Goal: Task Accomplishment & Management: Manage account settings

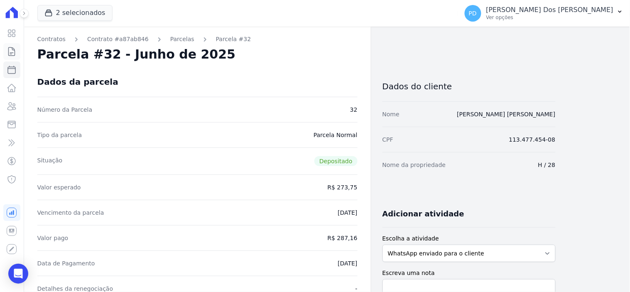
click at [14, 48] on icon at bounding box center [12, 52] width 10 height 10
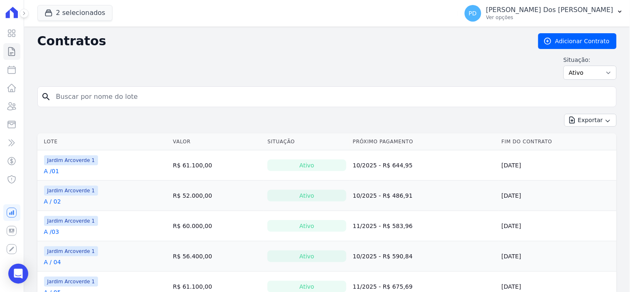
click at [109, 96] on input "search" at bounding box center [332, 96] width 562 height 17
type input "e / 05"
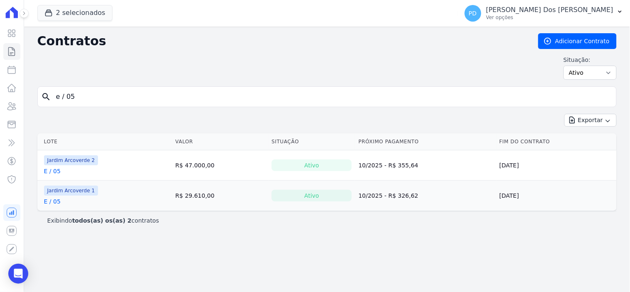
click at [49, 170] on link "E / 05" at bounding box center [52, 171] width 17 height 8
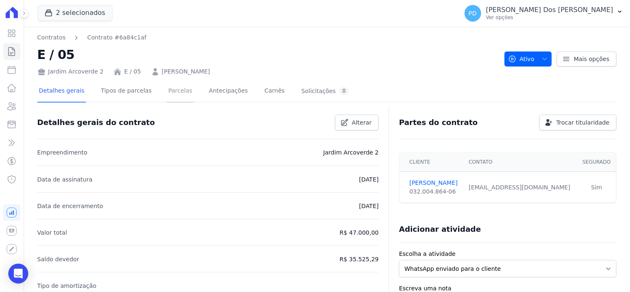
click at [169, 93] on link "Parcelas" at bounding box center [180, 92] width 27 height 22
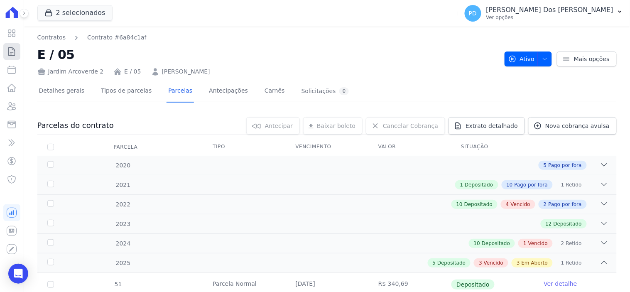
click at [10, 56] on icon at bounding box center [12, 52] width 10 height 10
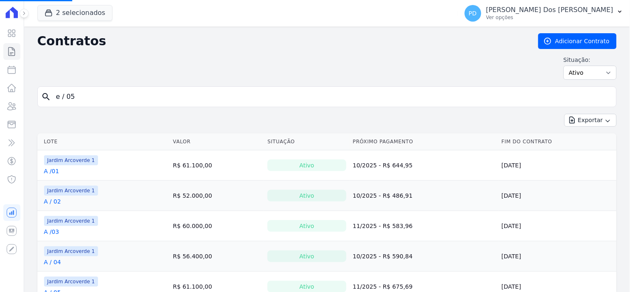
click at [114, 100] on input "e / 05" at bounding box center [332, 96] width 562 height 17
click at [112, 100] on input "search" at bounding box center [332, 96] width 562 height 17
type input "i / 25"
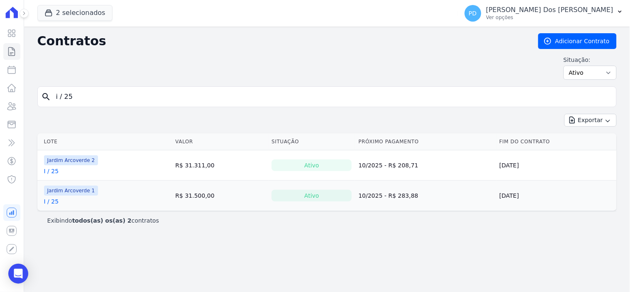
click at [51, 203] on link "I / 25" at bounding box center [51, 201] width 15 height 8
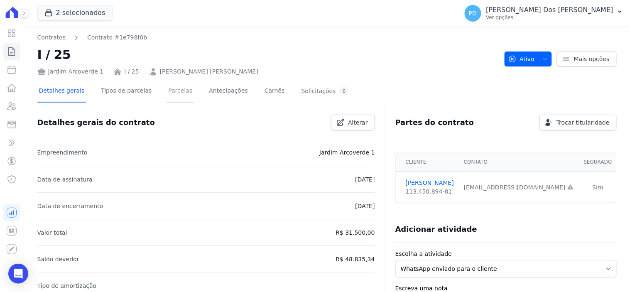
click at [167, 85] on link "Parcelas" at bounding box center [180, 92] width 27 height 22
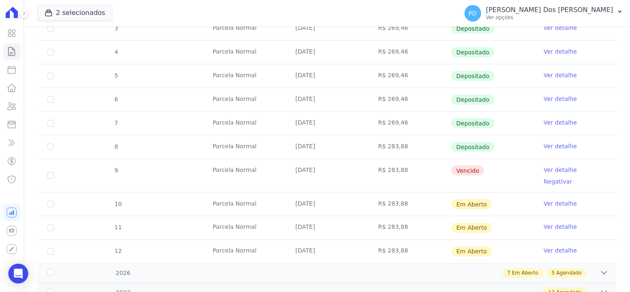
scroll to position [230, 0]
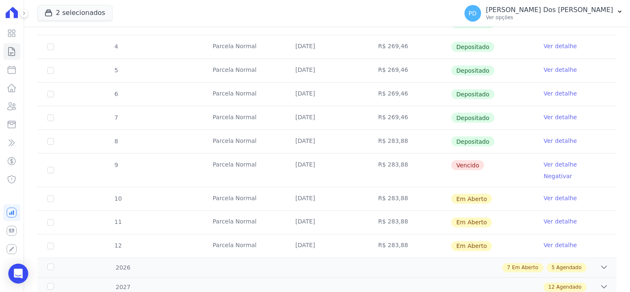
click at [549, 163] on link "Ver detalhe" at bounding box center [560, 164] width 33 height 8
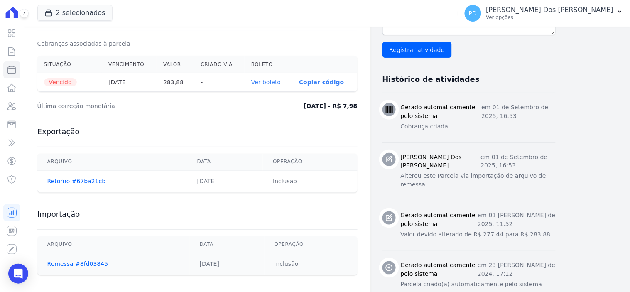
scroll to position [277, 0]
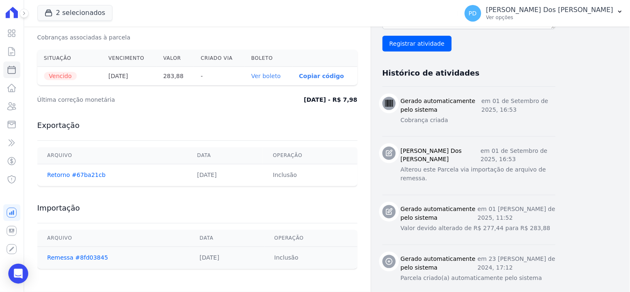
click at [267, 71] on th "Ver boleto" at bounding box center [269, 76] width 48 height 19
click at [269, 73] on link "Ver boleto" at bounding box center [265, 76] width 29 height 7
click at [11, 53] on icon at bounding box center [12, 52] width 10 height 10
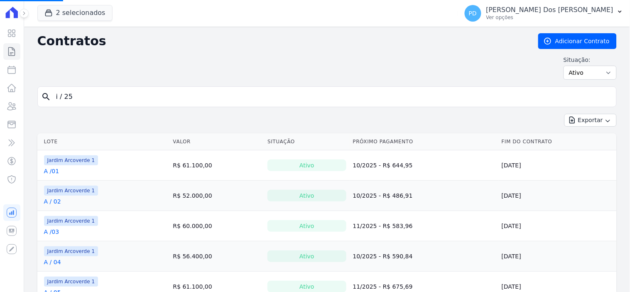
click at [151, 96] on input "i / 25" at bounding box center [332, 96] width 562 height 17
click at [151, 96] on input "search" at bounding box center [332, 96] width 562 height 17
type input "a / 06"
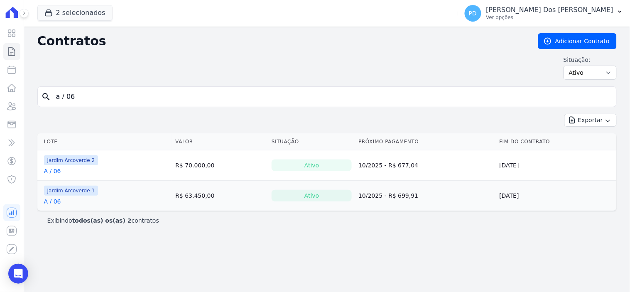
click at [57, 204] on link "A / 06" at bounding box center [52, 201] width 17 height 8
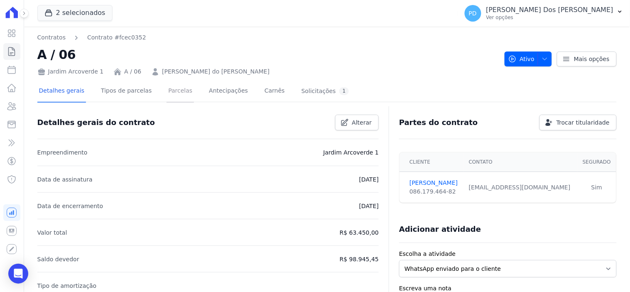
click at [167, 92] on link "Parcelas" at bounding box center [180, 92] width 27 height 22
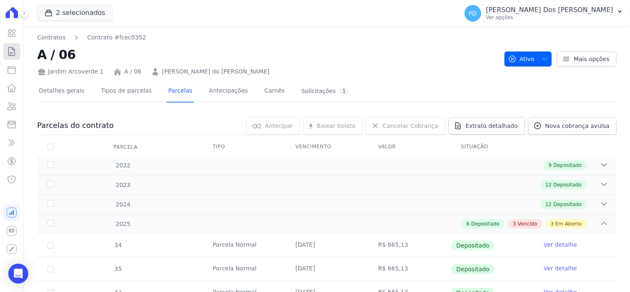
click at [7, 52] on icon at bounding box center [12, 52] width 10 height 10
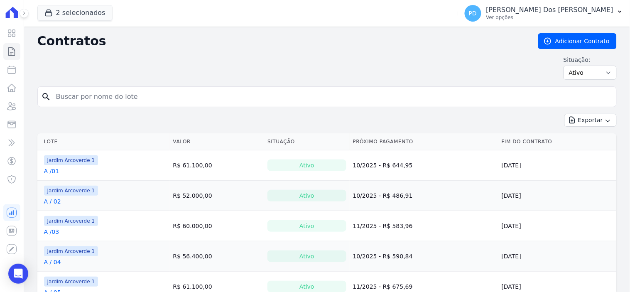
click at [142, 97] on input "search" at bounding box center [332, 96] width 562 height 17
type input "j / 24"
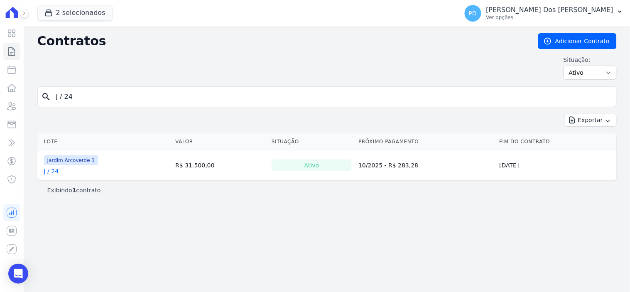
click at [52, 172] on link "J / 24" at bounding box center [51, 171] width 15 height 8
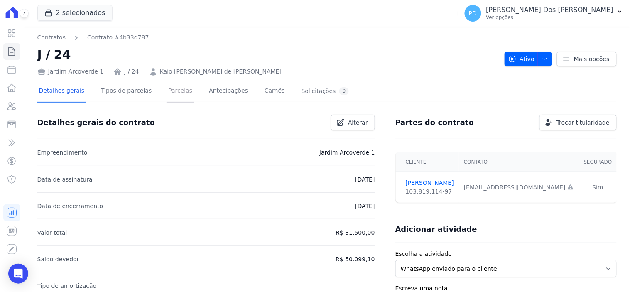
click at [168, 90] on link "Parcelas" at bounding box center [180, 92] width 27 height 22
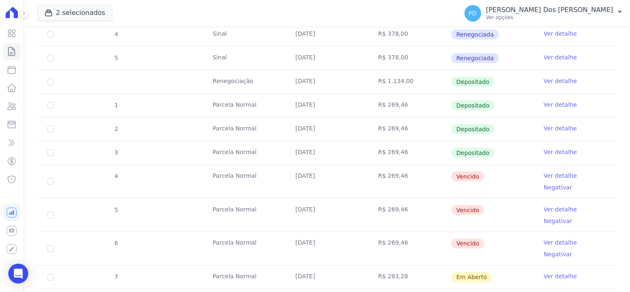
scroll to position [184, 0]
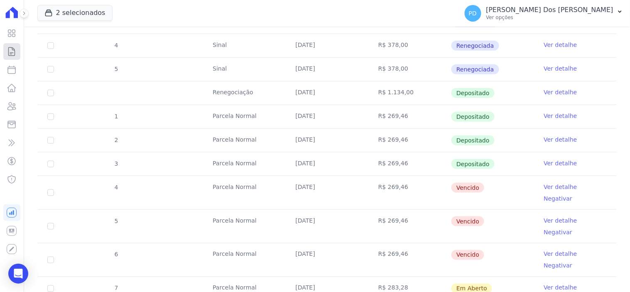
click at [7, 51] on icon at bounding box center [12, 52] width 10 height 10
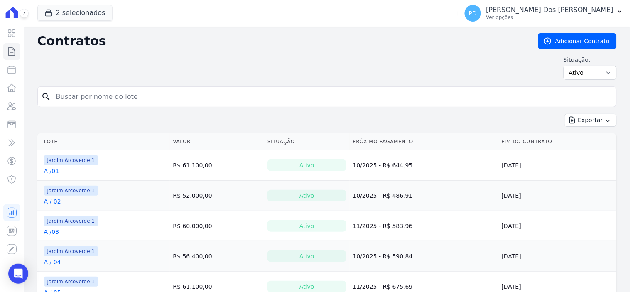
click at [97, 98] on input "search" at bounding box center [332, 96] width 562 height 17
type input "i / 15"
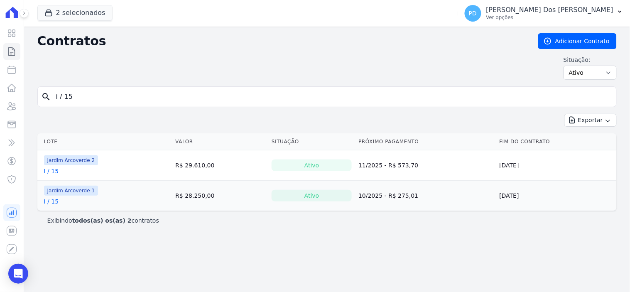
click at [56, 204] on link "I / 15" at bounding box center [51, 201] width 15 height 8
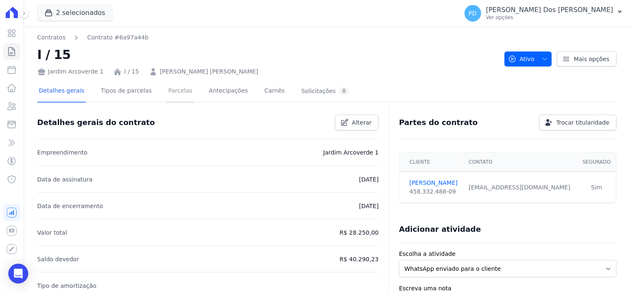
click at [171, 89] on link "Parcelas" at bounding box center [180, 92] width 27 height 22
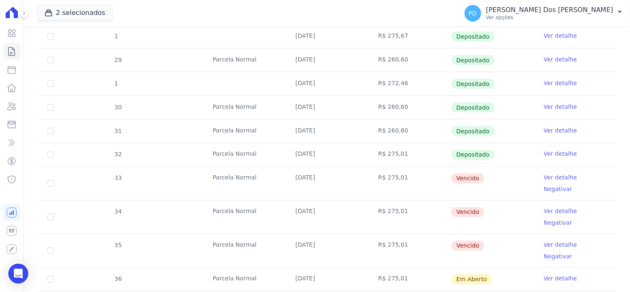
scroll to position [138, 0]
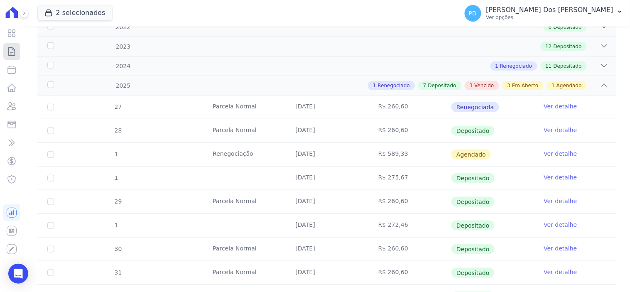
click at [10, 52] on icon at bounding box center [12, 52] width 10 height 10
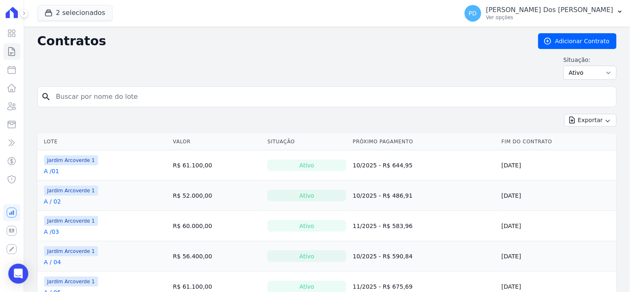
drag, startPoint x: 141, startPoint y: 66, endPoint x: 137, endPoint y: 98, distance: 31.4
click at [137, 98] on input "search" at bounding box center [332, 96] width 562 height 17
type input "a / 07"
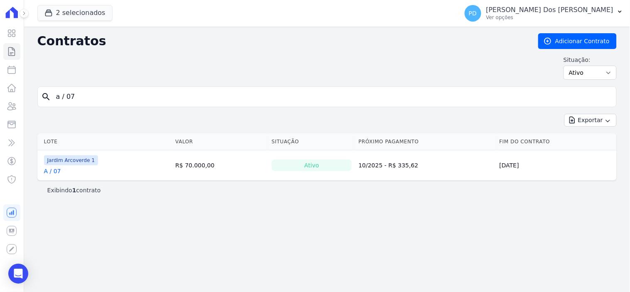
click at [51, 169] on link "A / 07" at bounding box center [52, 171] width 17 height 8
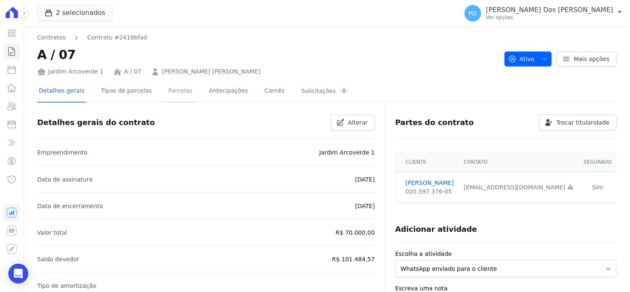
click at [167, 90] on link "Parcelas" at bounding box center [180, 92] width 27 height 22
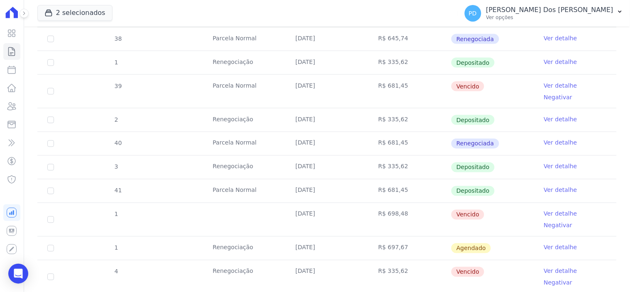
scroll to position [323, 0]
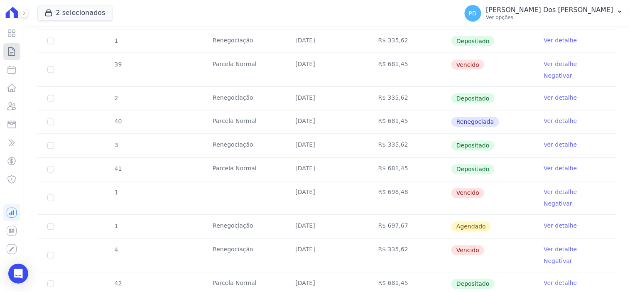
click at [13, 53] on icon at bounding box center [12, 52] width 10 height 10
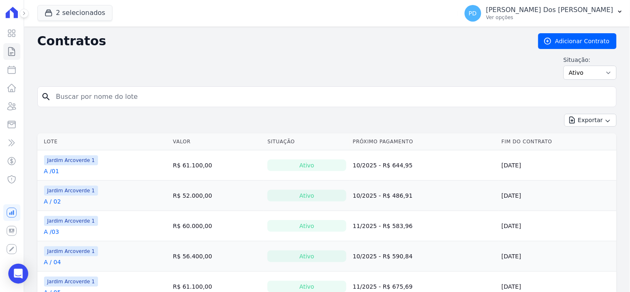
click at [135, 100] on input "search" at bounding box center [332, 96] width 562 height 17
type input "b / 17"
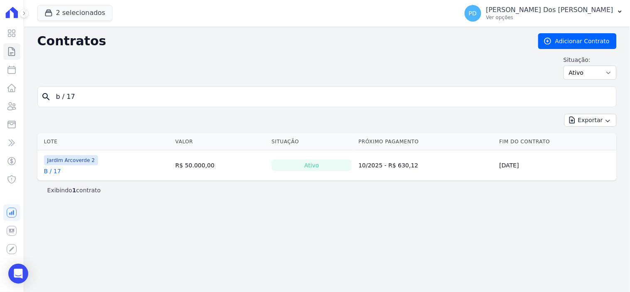
click at [58, 174] on link "B / 17" at bounding box center [52, 171] width 17 height 8
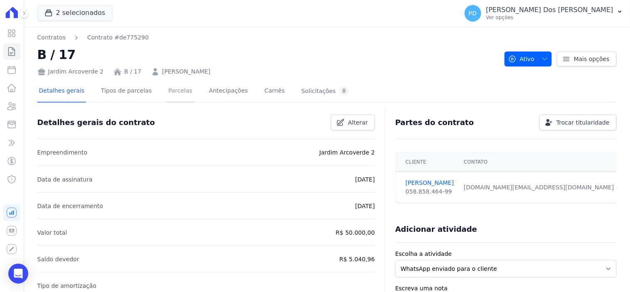
click at [171, 92] on link "Parcelas" at bounding box center [180, 92] width 27 height 22
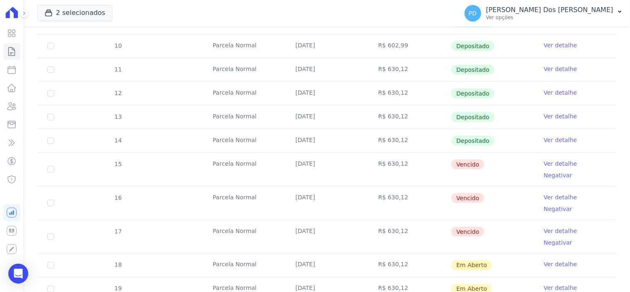
scroll to position [184, 0]
click at [48, 166] on input "checkbox" at bounding box center [50, 169] width 7 height 7
checkbox input "true"
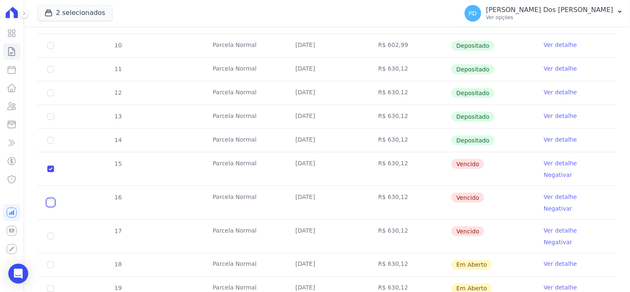
click at [51, 199] on input "checkbox" at bounding box center [50, 202] width 7 height 7
checkbox input "true"
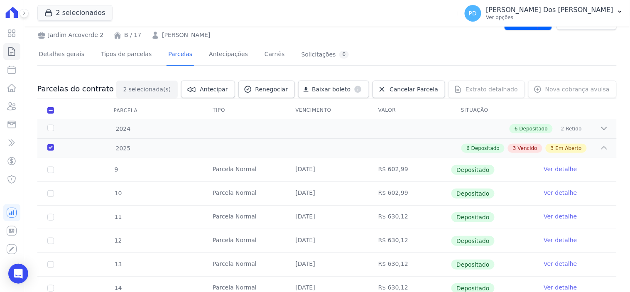
scroll to position [0, 0]
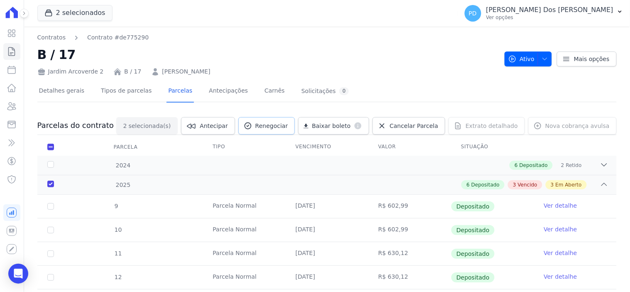
click at [281, 127] on span "Renegociar" at bounding box center [271, 126] width 33 height 8
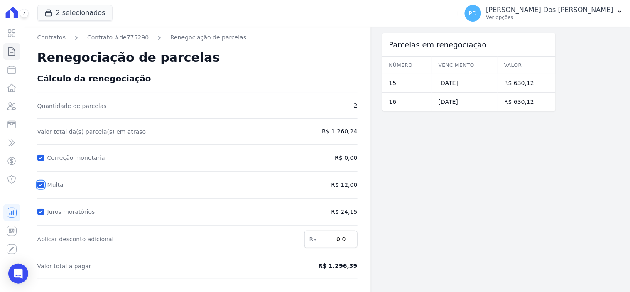
click at [37, 183] on input "Multa" at bounding box center [40, 184] width 7 height 7
click at [40, 184] on input "Multa" at bounding box center [40, 184] width 7 height 7
checkbox input "true"
click at [348, 242] on input "0.0" at bounding box center [330, 238] width 53 height 17
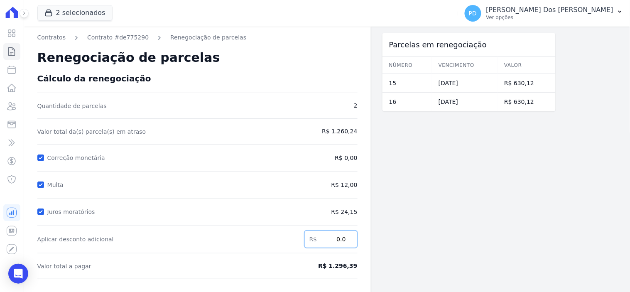
click at [348, 242] on input "0.0" at bounding box center [330, 238] width 53 height 17
click at [352, 236] on input "0.0" at bounding box center [330, 238] width 53 height 17
click at [347, 235] on input "0.01" at bounding box center [330, 238] width 53 height 17
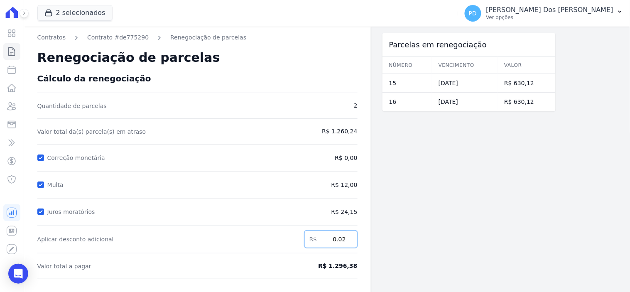
click at [347, 237] on input "0.02" at bounding box center [330, 238] width 53 height 17
click at [347, 237] on input "0.03" at bounding box center [330, 238] width 53 height 17
click at [347, 237] on input "0.04" at bounding box center [330, 238] width 53 height 17
click at [347, 237] on input "0.05" at bounding box center [330, 238] width 53 height 17
click at [347, 237] on input "0.06" at bounding box center [330, 238] width 53 height 17
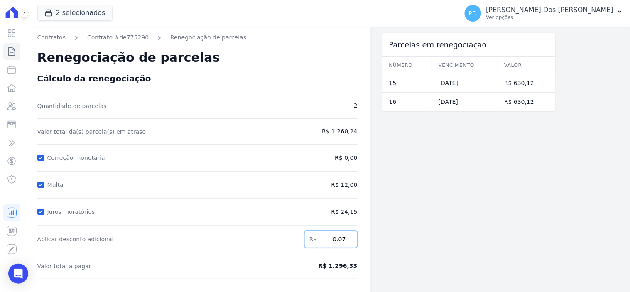
click at [347, 237] on input "0.07" at bounding box center [330, 238] width 53 height 17
click at [347, 237] on input "0.08" at bounding box center [330, 238] width 53 height 17
click at [347, 237] on input "0.09" at bounding box center [330, 238] width 53 height 17
click at [347, 237] on input "0.1" at bounding box center [330, 238] width 53 height 17
click at [347, 237] on input "0.11" at bounding box center [330, 238] width 53 height 17
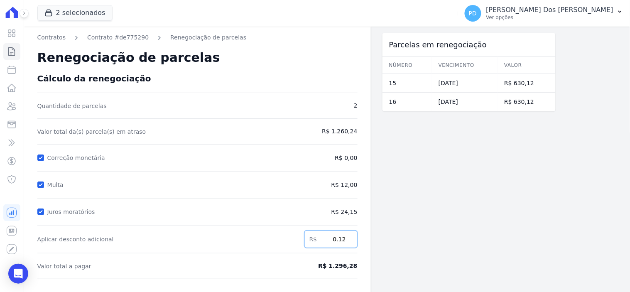
click at [347, 237] on input "0.12" at bounding box center [330, 238] width 53 height 17
click at [347, 237] on input "0.13" at bounding box center [330, 238] width 53 height 17
click at [347, 237] on input "0.14" at bounding box center [330, 238] width 53 height 17
click at [347, 237] on input "0.15" at bounding box center [330, 238] width 53 height 17
click at [347, 237] on input "0.16" at bounding box center [330, 238] width 53 height 17
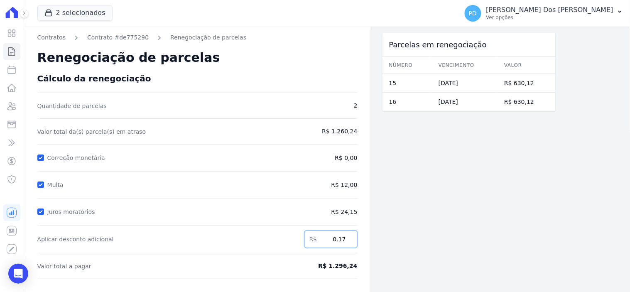
click at [348, 237] on input "0.17" at bounding box center [330, 238] width 53 height 17
click at [348, 237] on input "0.18" at bounding box center [330, 238] width 53 height 17
click at [349, 235] on input "0.19" at bounding box center [330, 238] width 53 height 17
click at [350, 235] on input "0.74" at bounding box center [330, 238] width 53 height 17
drag, startPoint x: 334, startPoint y: 242, endPoint x: 348, endPoint y: 241, distance: 14.1
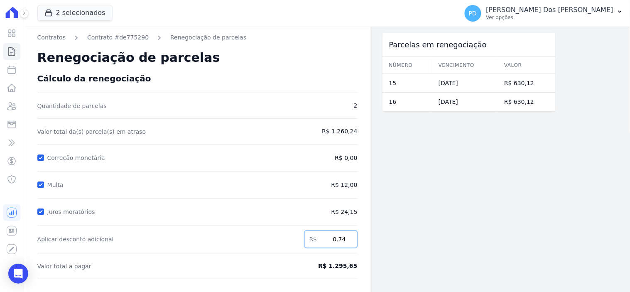
click at [348, 241] on input "0.74" at bounding box center [330, 238] width 53 height 17
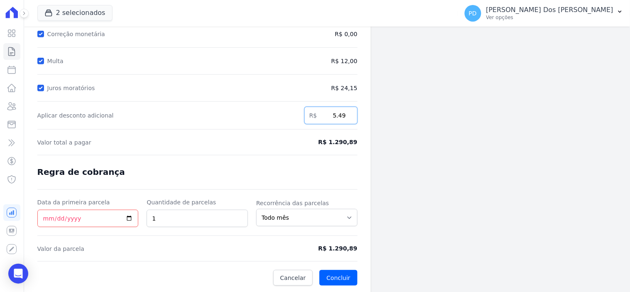
click at [347, 119] on input "5.49" at bounding box center [330, 115] width 53 height 17
click at [347, 119] on input "5.48" at bounding box center [330, 115] width 53 height 17
click at [347, 119] on input "5.47" at bounding box center [330, 115] width 53 height 17
click at [347, 119] on input "5.46" at bounding box center [330, 115] width 53 height 17
click at [347, 119] on input "5.45" at bounding box center [330, 115] width 53 height 17
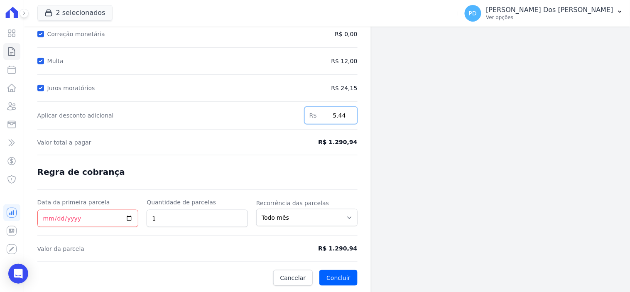
click at [347, 119] on input "5.44" at bounding box center [330, 115] width 53 height 17
click at [347, 119] on input "5.43" at bounding box center [330, 115] width 53 height 17
click at [347, 119] on input "5.42" at bounding box center [330, 115] width 53 height 17
click at [349, 119] on input "5.41" at bounding box center [330, 115] width 53 height 17
click at [349, 119] on input "5.4" at bounding box center [330, 115] width 53 height 17
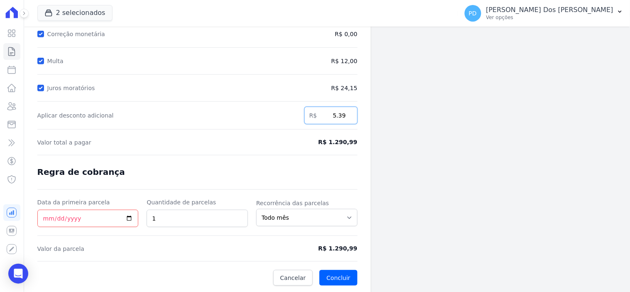
click at [349, 119] on input "5.39" at bounding box center [330, 115] width 53 height 17
click at [349, 119] on input "5.38" at bounding box center [330, 115] width 53 height 17
click at [348, 119] on input "5.37" at bounding box center [330, 115] width 53 height 17
click at [348, 118] on input "5.36" at bounding box center [330, 115] width 53 height 17
click at [348, 118] on input "5.35" at bounding box center [330, 115] width 53 height 17
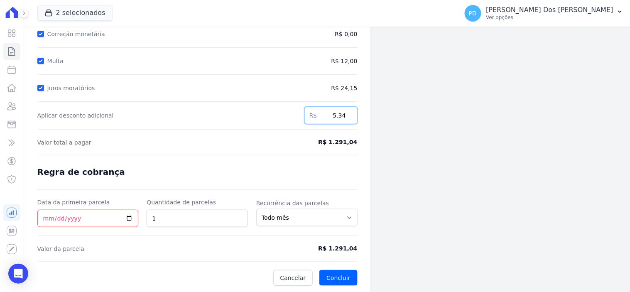
click at [348, 118] on input "5.34" at bounding box center [330, 115] width 53 height 17
click at [348, 118] on input "5.33" at bounding box center [330, 115] width 53 height 17
click at [348, 118] on input "5.32" at bounding box center [330, 115] width 53 height 17
click at [348, 118] on input "5.31" at bounding box center [330, 115] width 53 height 17
click at [348, 118] on input "5.3" at bounding box center [330, 115] width 53 height 17
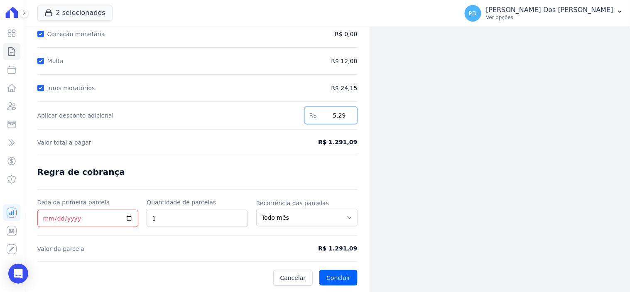
click at [348, 118] on input "5.29" at bounding box center [330, 115] width 53 height 17
click at [348, 118] on input "5.28" at bounding box center [330, 115] width 53 height 17
type input "5.27"
click at [348, 118] on input "5.27" at bounding box center [330, 115] width 53 height 17
click at [46, 216] on input "Data da primeira parcela" at bounding box center [87, 218] width 101 height 17
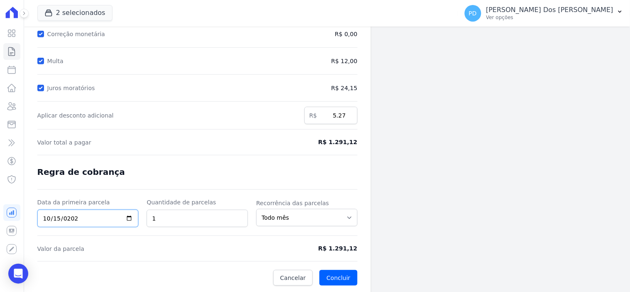
type input "[DATE]"
click at [341, 272] on button "Concluir" at bounding box center [338, 278] width 38 height 16
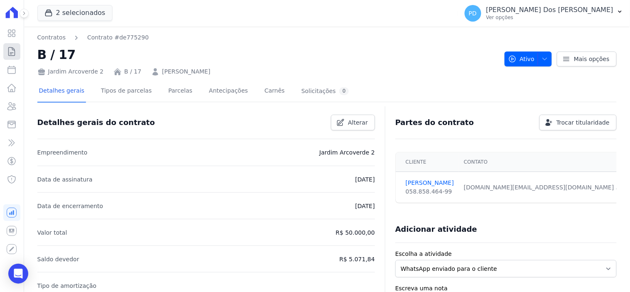
click at [10, 50] on icon at bounding box center [12, 52] width 10 height 10
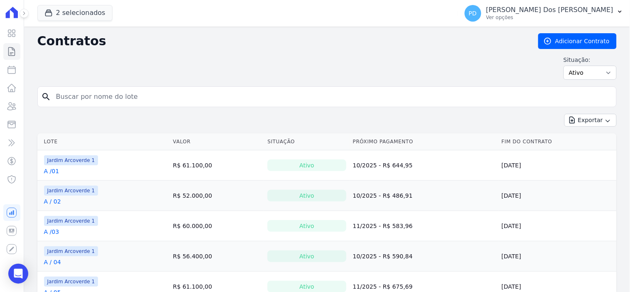
click at [83, 96] on input "search" at bounding box center [332, 96] width 562 height 17
type input "e / 05"
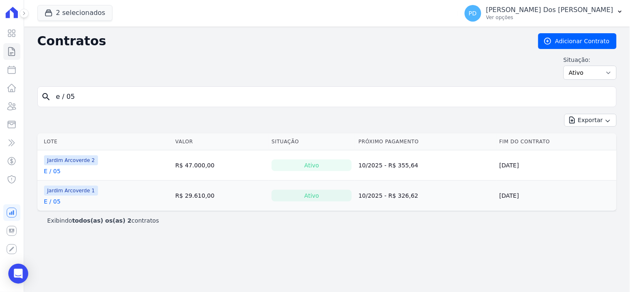
click at [54, 173] on link "E / 05" at bounding box center [52, 171] width 17 height 8
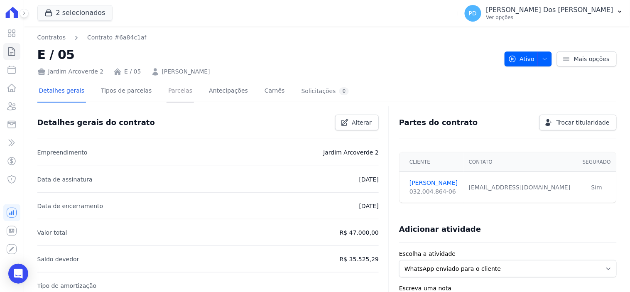
click at [169, 91] on link "Parcelas" at bounding box center [180, 92] width 27 height 22
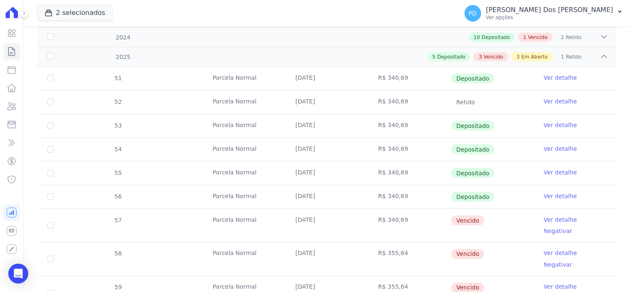
scroll to position [277, 0]
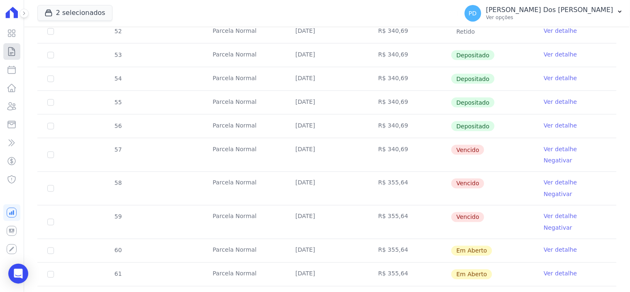
click at [12, 48] on icon at bounding box center [12, 51] width 6 height 8
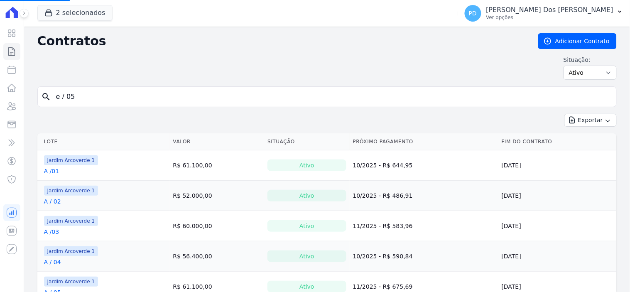
click at [115, 96] on input "e / 05" at bounding box center [332, 96] width 562 height 17
click at [115, 96] on input "search" at bounding box center [332, 96] width 562 height 17
type input "H / 21"
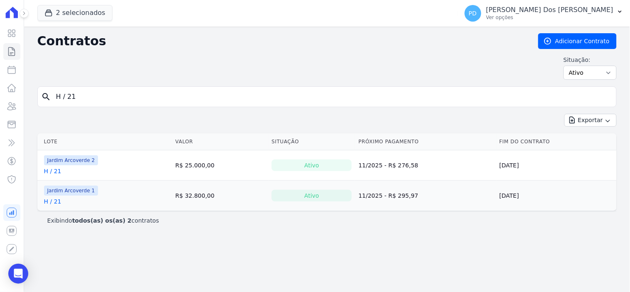
click at [58, 169] on link "H / 21" at bounding box center [52, 171] width 17 height 8
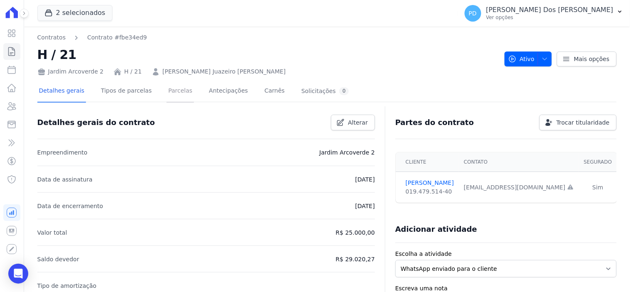
click at [167, 91] on link "Parcelas" at bounding box center [180, 92] width 27 height 22
